Goal: Information Seeking & Learning: Learn about a topic

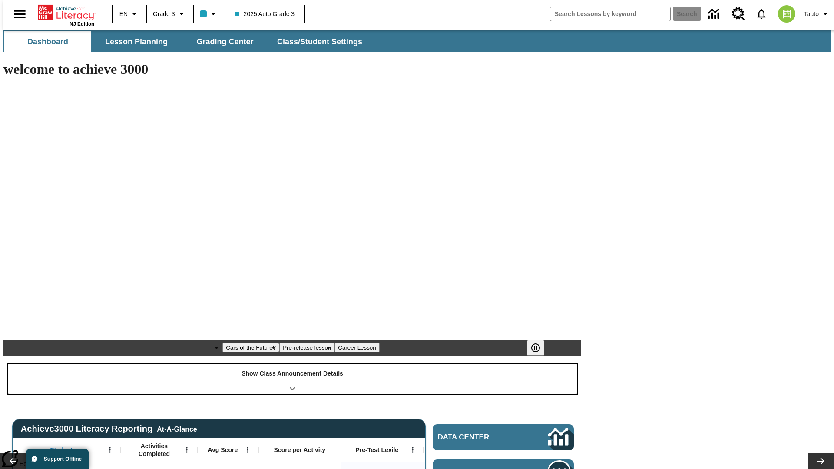
click at [292, 364] on div "Show Class Announcement Details" at bounding box center [292, 379] width 569 height 30
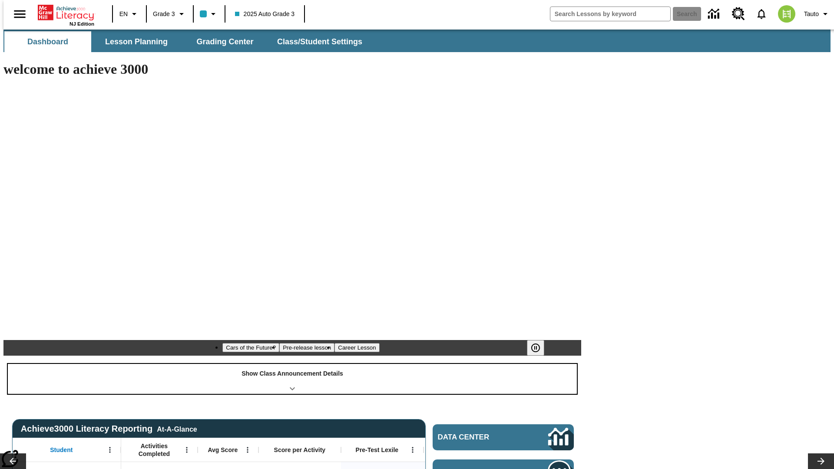
click at [292, 364] on div "Show Class Announcement Details" at bounding box center [292, 379] width 569 height 30
